Goal: Contribute content

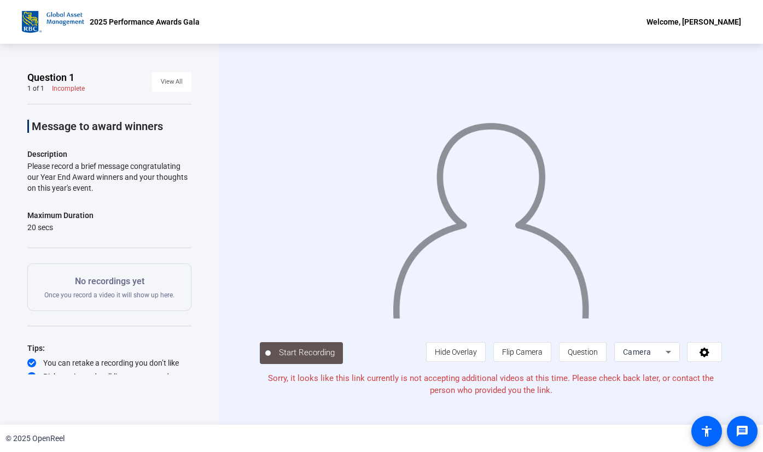
click at [660, 346] on div "Camera" at bounding box center [644, 351] width 43 height 13
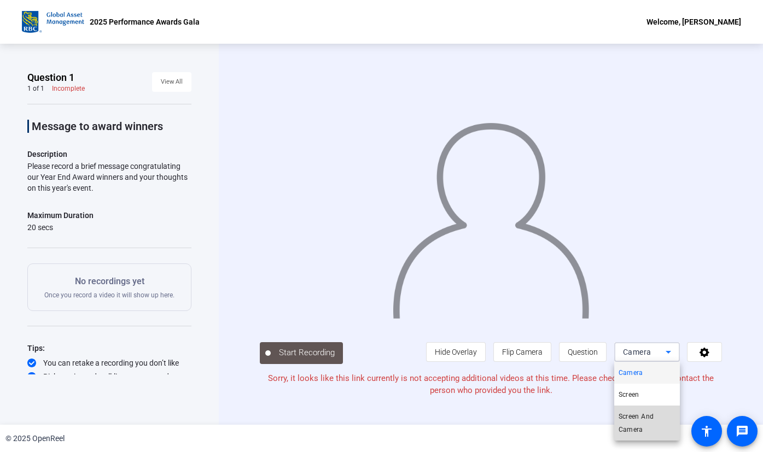
click at [638, 414] on span "Screen And Camera" at bounding box center [646, 423] width 57 height 26
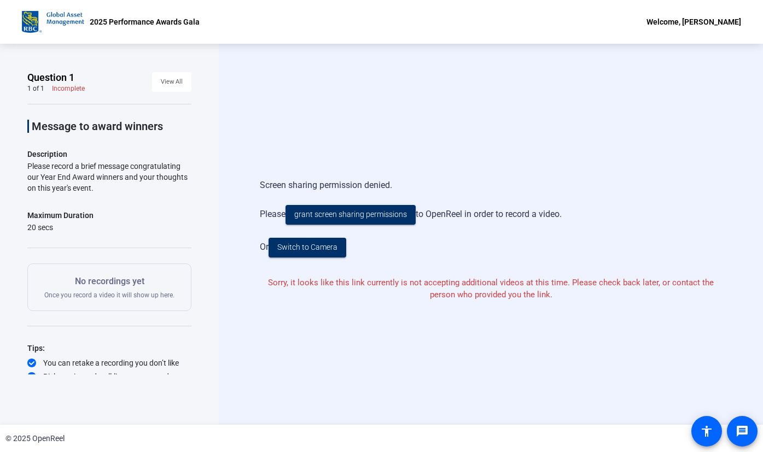
click at [477, 263] on div "Screen sharing permission denied. Please grant screen sharing permissions to Op…" at bounding box center [491, 218] width 462 height 101
click at [335, 248] on span "Switch to Camera" at bounding box center [307, 247] width 60 height 11
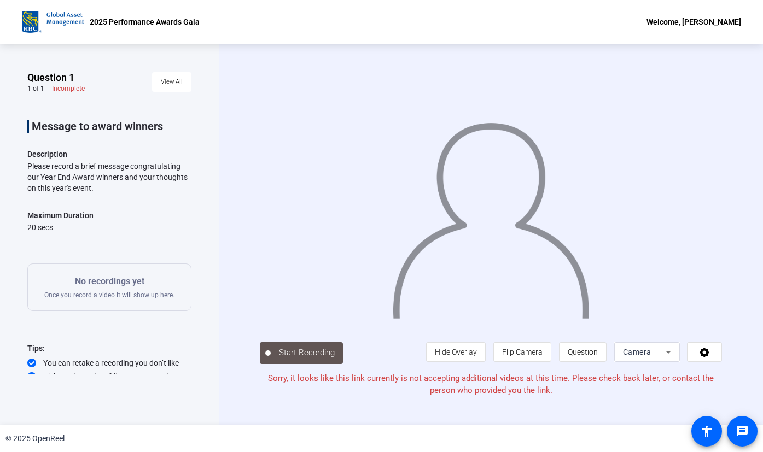
click at [369, 433] on div "© 2025 OpenReel" at bounding box center [381, 438] width 763 height 27
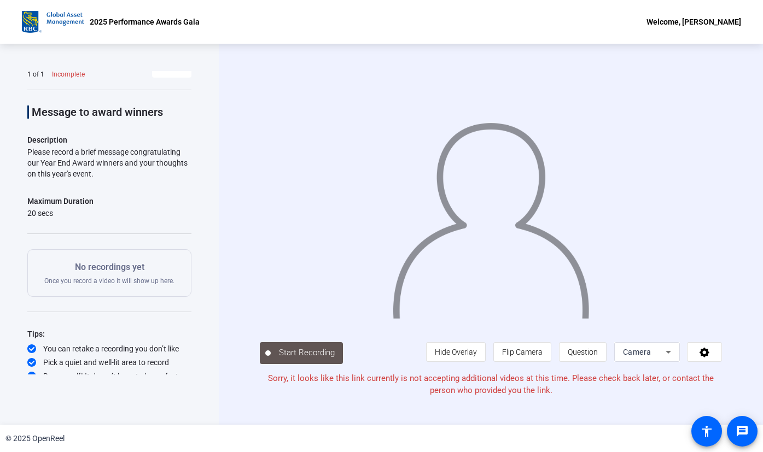
scroll to position [21, 0]
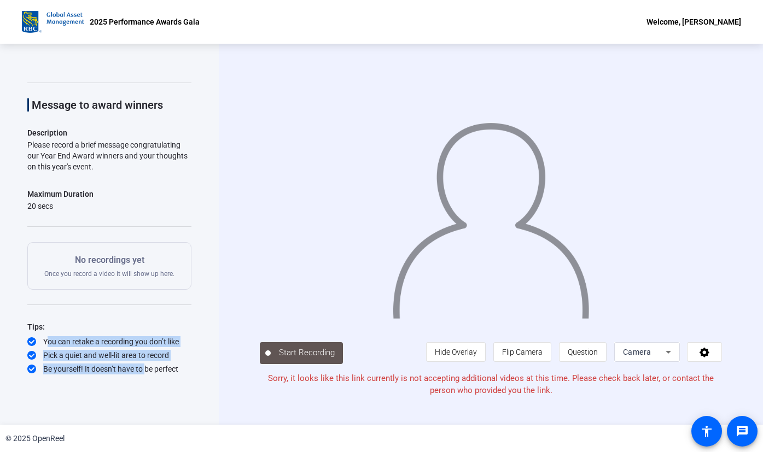
drag, startPoint x: 141, startPoint y: 367, endPoint x: 60, endPoint y: 335, distance: 87.1
click at [60, 335] on div "Tips: You can retake a recording you don’t like Pick a quiet and well-lit area …" at bounding box center [109, 347] width 164 height 54
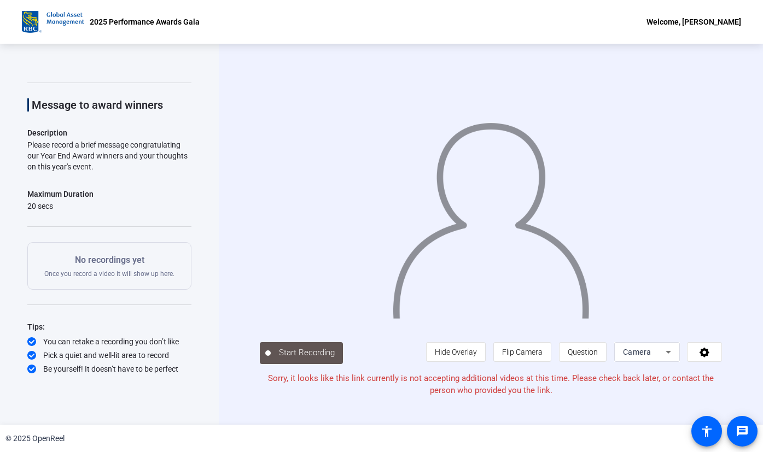
drag, startPoint x: 60, startPoint y: 335, endPoint x: 127, endPoint y: 175, distance: 173.2
click at [127, 175] on div "Message to award winners Description Please record a brief message congratulati…" at bounding box center [109, 229] width 164 height 292
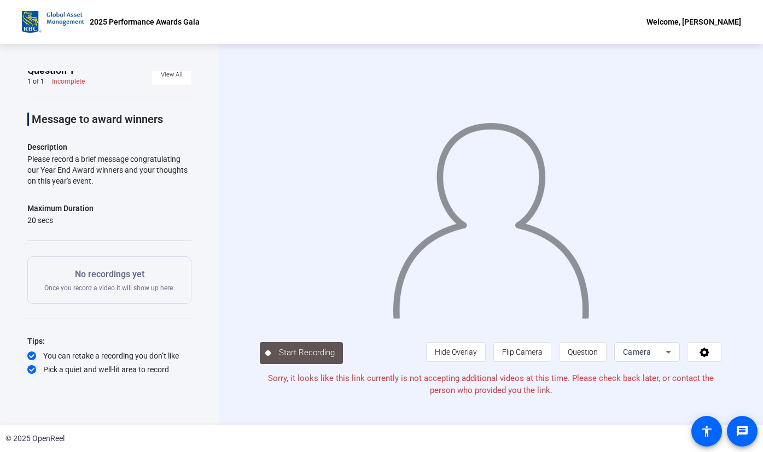
scroll to position [0, 0]
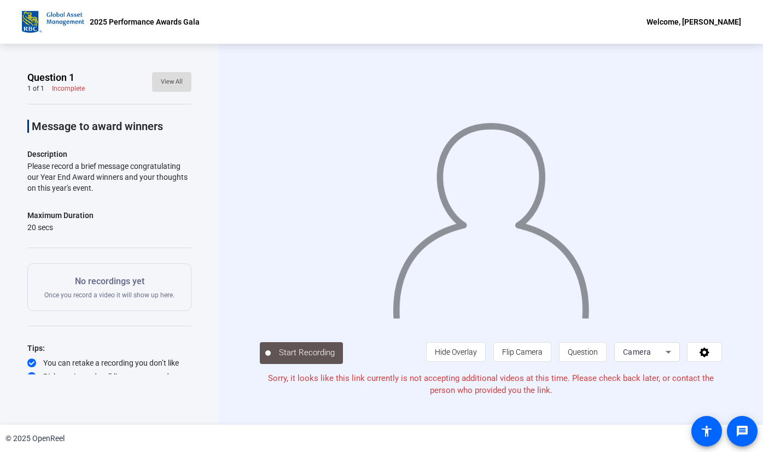
click at [161, 81] on span "View All" at bounding box center [172, 82] width 22 height 16
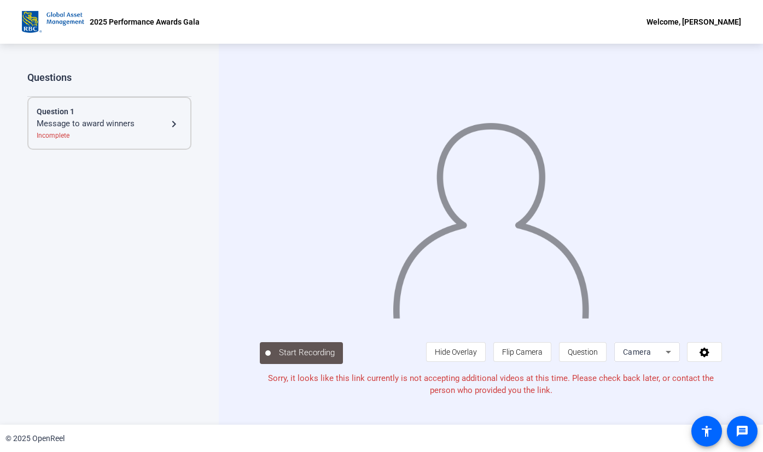
click at [171, 126] on mat-icon "navigate_next" at bounding box center [173, 124] width 13 height 13
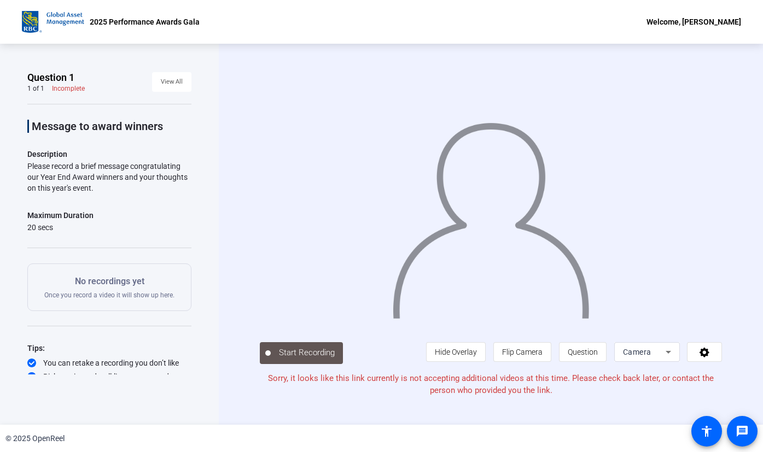
click at [60, 89] on div "Incomplete" at bounding box center [68, 88] width 33 height 9
click at [701, 351] on icon at bounding box center [704, 353] width 10 height 10
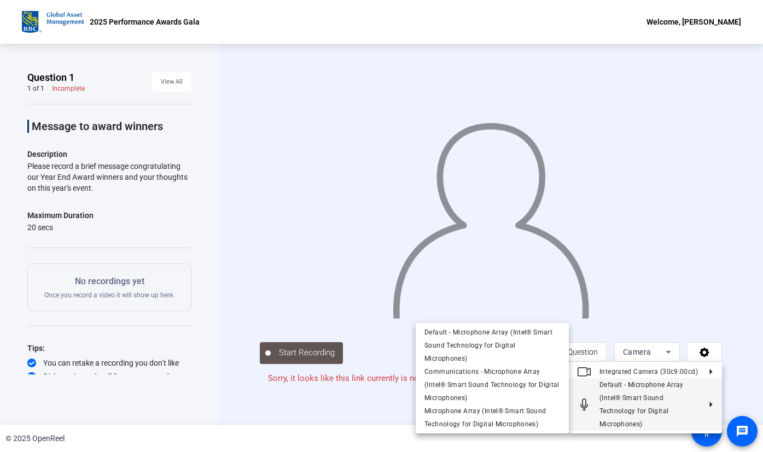
click at [693, 415] on span "Default - Microphone Array (Intel® Smart Sound Technology for Digital Microphon…" at bounding box center [649, 404] width 101 height 52
click at [695, 380] on span "Default - Microphone Array (Intel® Smart Sound Technology for Digital Microphon…" at bounding box center [649, 404] width 101 height 52
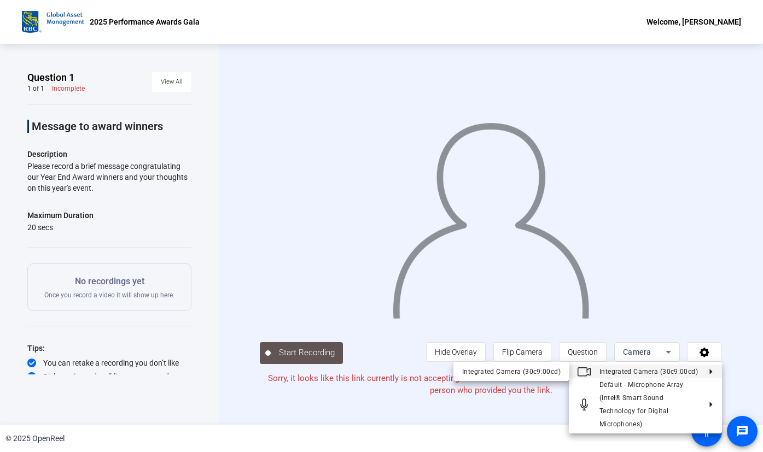
click at [695, 367] on span "Integrated Camera (30c9:00cd)" at bounding box center [649, 371] width 101 height 13
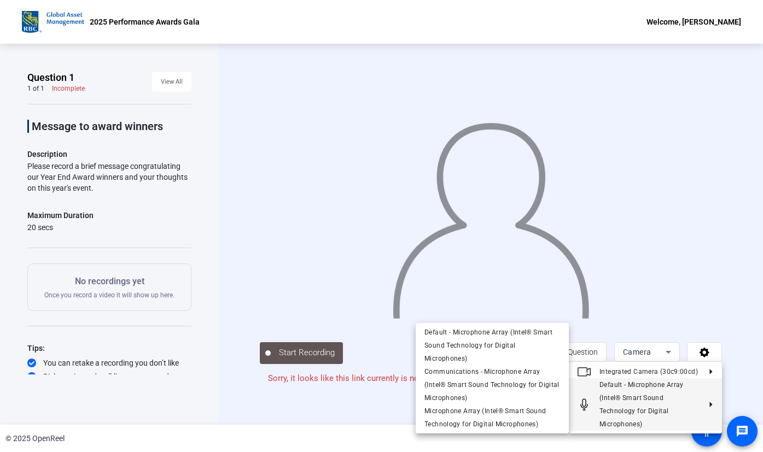
click at [394, 417] on div at bounding box center [381, 226] width 763 height 452
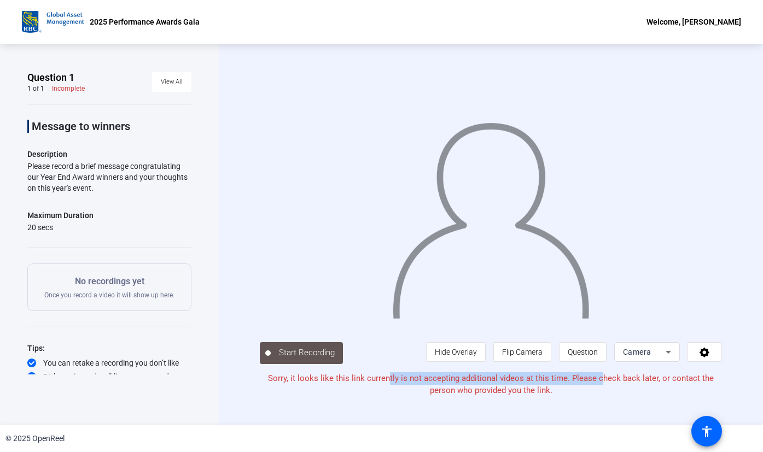
drag, startPoint x: 390, startPoint y: 379, endPoint x: 600, endPoint y: 382, distance: 209.4
click at [600, 382] on p "Sorry, it looks like this link currently is not accepting additional videos at …" at bounding box center [491, 384] width 462 height 25
drag, startPoint x: 600, startPoint y: 382, endPoint x: 538, endPoint y: 392, distance: 62.7
click at [538, 392] on p "Sorry, it looks like this link currently is not accepting additional videos at …" at bounding box center [491, 384] width 462 height 25
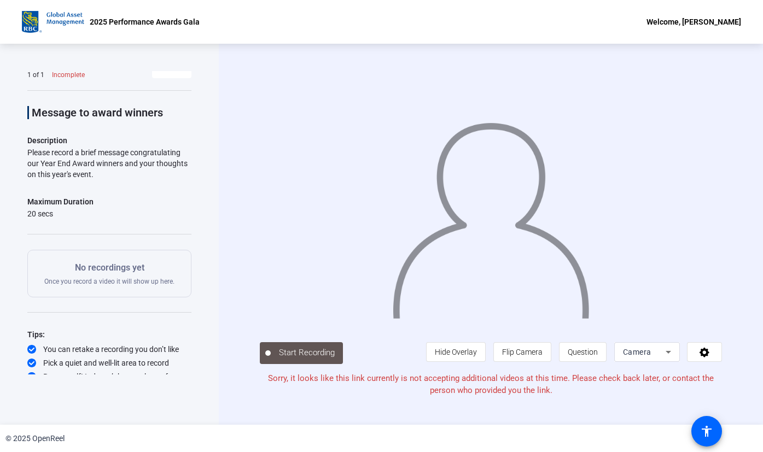
scroll to position [21, 0]
